Goal: Task Accomplishment & Management: Manage account settings

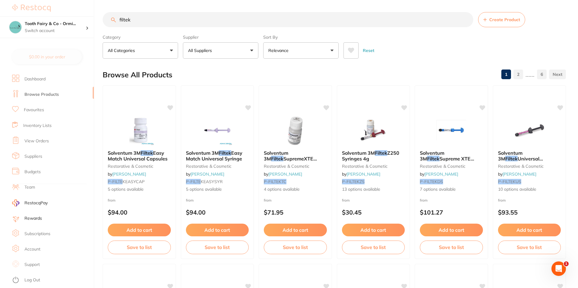
click at [41, 79] on link "Dashboard" at bounding box center [34, 79] width 21 height 6
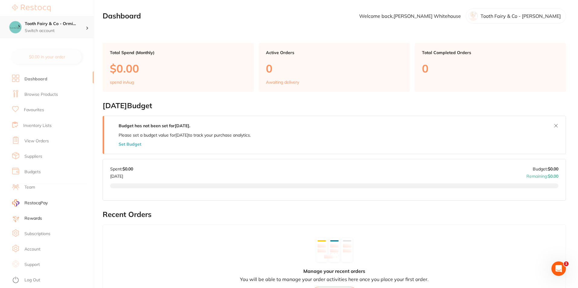
click at [39, 26] on h4 "Tooth Fairy & Co - Ormi..." at bounding box center [55, 24] width 61 height 6
click at [38, 91] on li "Browse Products" at bounding box center [53, 94] width 82 height 15
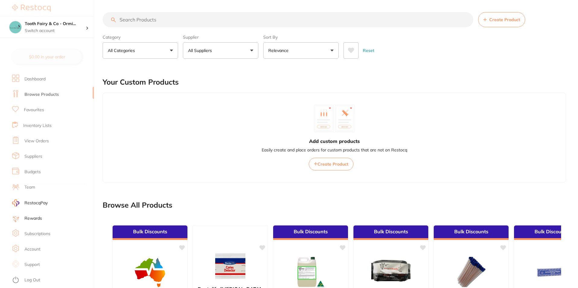
click at [40, 108] on link "Favourites" at bounding box center [34, 110] width 20 height 6
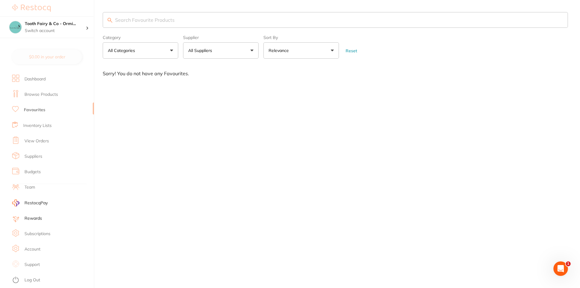
click at [40, 124] on link "Inventory Lists" at bounding box center [37, 126] width 28 height 6
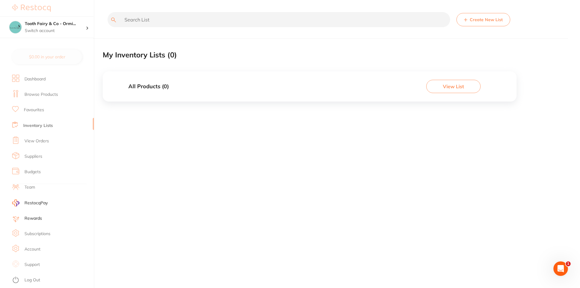
click at [36, 142] on link "View Orders" at bounding box center [36, 141] width 24 height 6
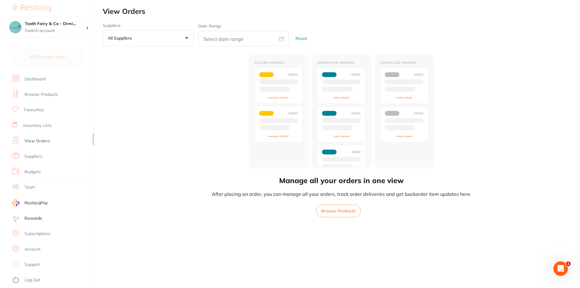
click at [31, 154] on link "Suppliers" at bounding box center [33, 156] width 18 height 6
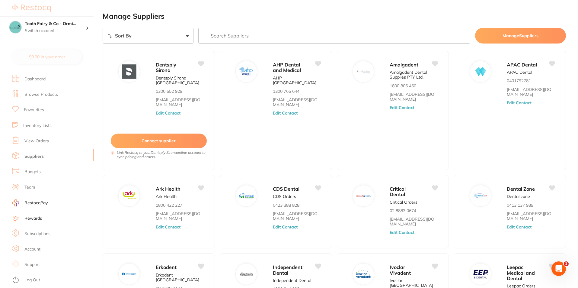
click at [29, 185] on link "Team" at bounding box center [29, 187] width 11 height 6
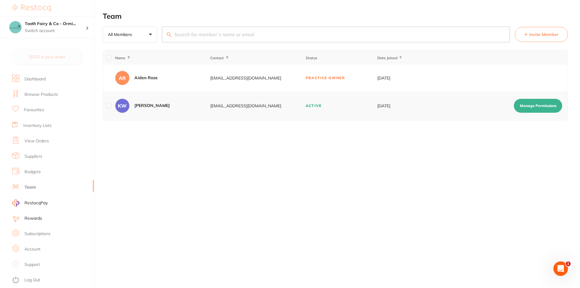
click at [33, 251] on link "Account" at bounding box center [32, 249] width 16 height 6
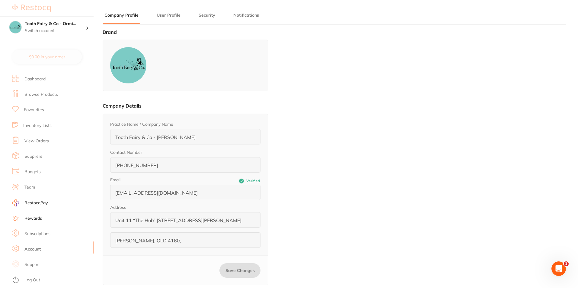
type input "[PERSON_NAME]"
type input "Whitehouse"
type input "043323480"
type input "[EMAIL_ADDRESS][DOMAIN_NAME]"
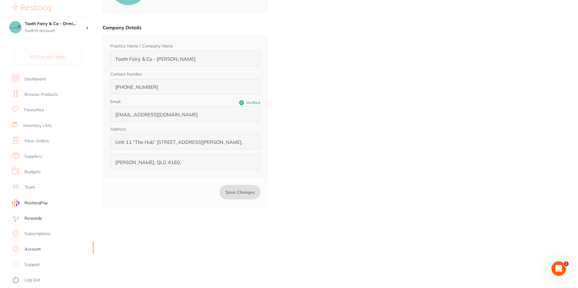
scroll to position [81, 0]
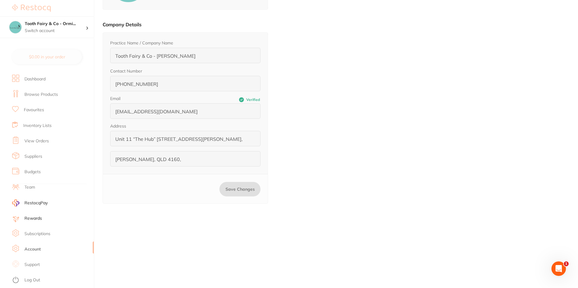
click at [26, 262] on link "Support" at bounding box center [31, 264] width 15 height 6
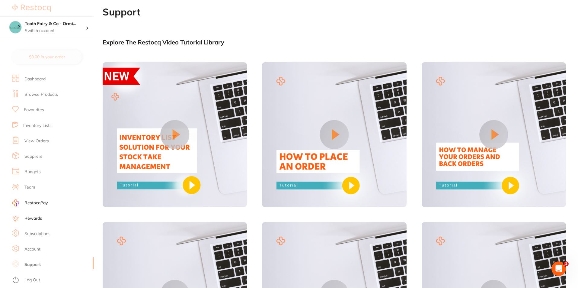
click at [41, 155] on link "Suppliers" at bounding box center [33, 156] width 18 height 6
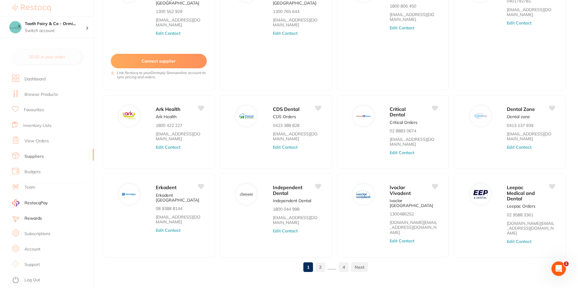
scroll to position [81, 0]
